Goal: Navigation & Orientation: Find specific page/section

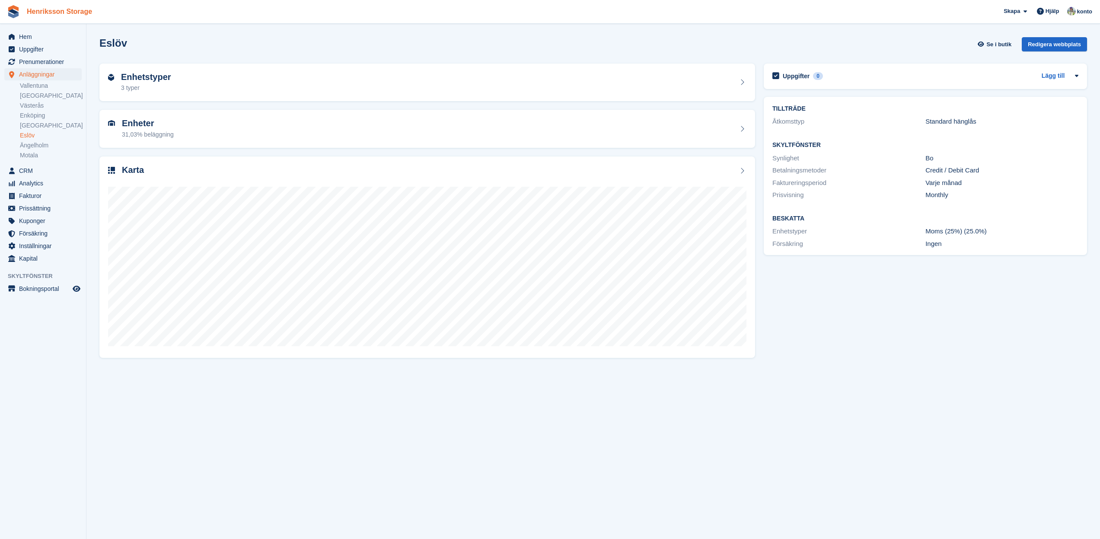
click at [48, 14] on link "Henriksson Storage" at bounding box center [59, 11] width 72 height 14
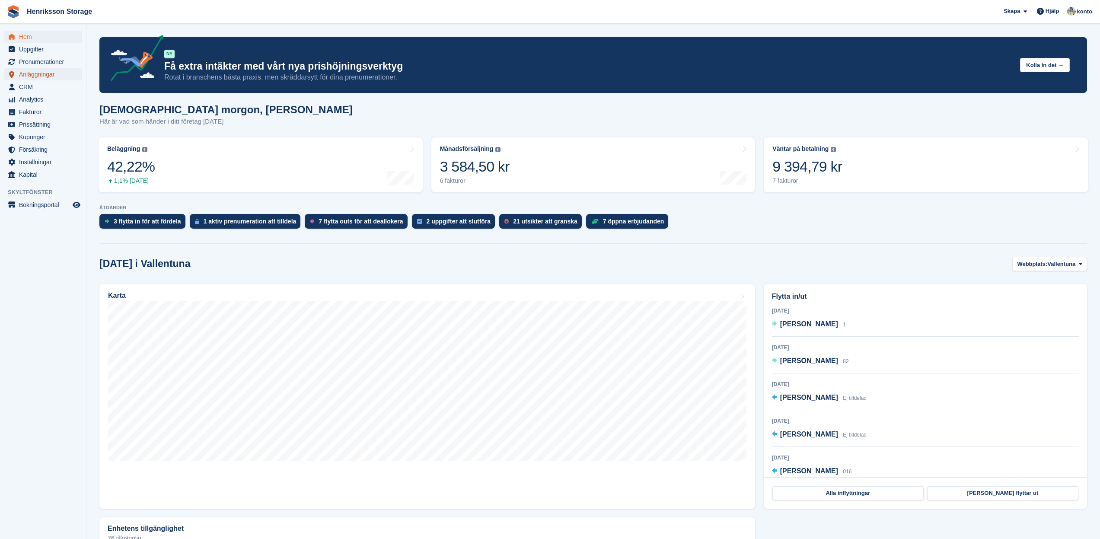
click at [56, 74] on span "Anläggningar" at bounding box center [45, 74] width 52 height 12
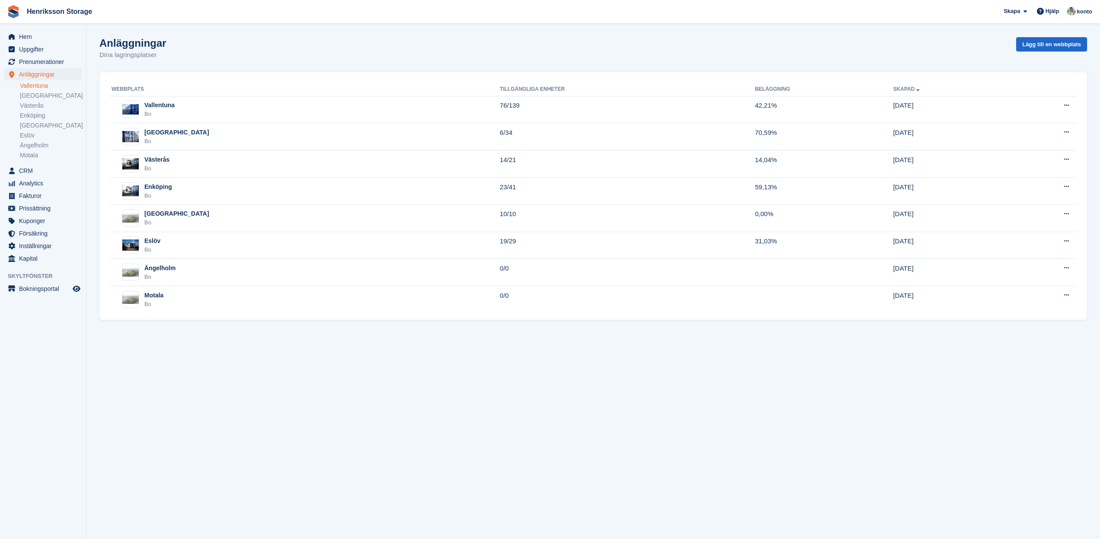
click at [43, 85] on link "Vallentuna" at bounding box center [51, 86] width 62 height 8
